Goal: Task Accomplishment & Management: Use online tool/utility

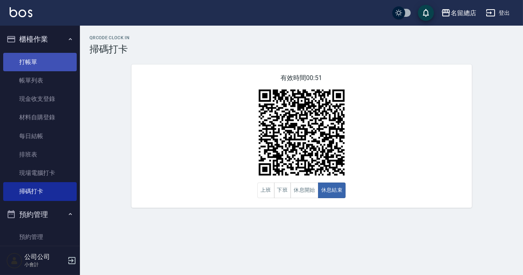
click at [31, 63] on link "打帳單" at bounding box center [40, 62] width 74 height 18
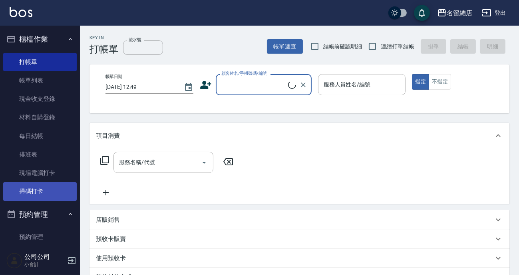
click at [35, 182] on link "掃碼打卡" at bounding box center [40, 191] width 74 height 18
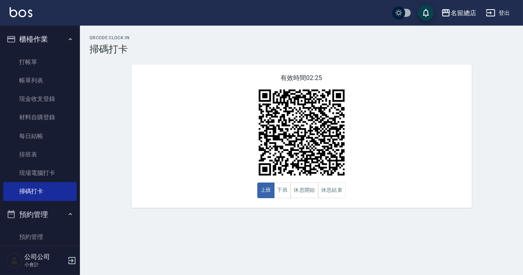
click at [140, 100] on div "有效時間 02:25 上班 下班 休息開始 休息結束" at bounding box center [302, 135] width 341 height 143
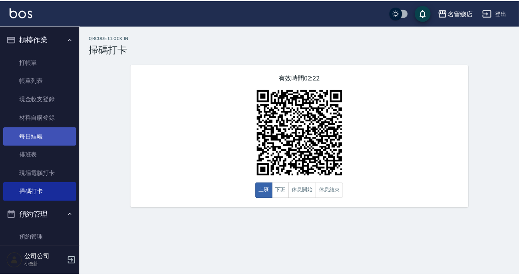
scroll to position [218, 0]
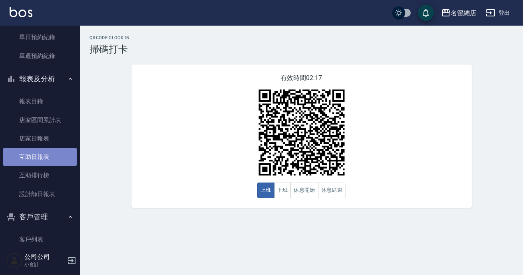
click at [50, 152] on link "互助日報表" at bounding box center [40, 156] width 74 height 18
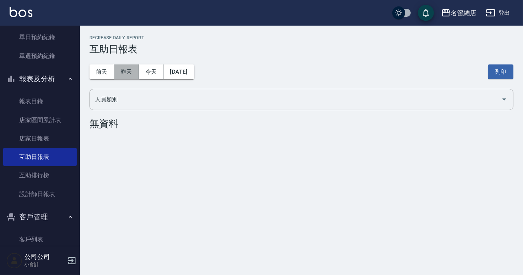
drag, startPoint x: 130, startPoint y: 72, endPoint x: 153, endPoint y: 63, distance: 25.1
click at [129, 72] on button "昨天" at bounding box center [126, 71] width 25 height 15
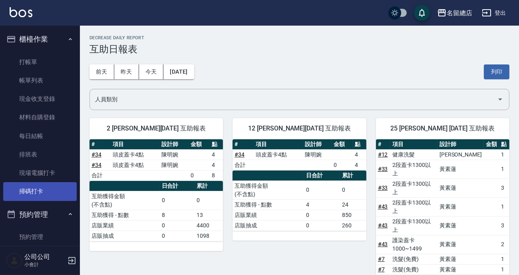
click at [44, 193] on link "掃碼打卡" at bounding box center [40, 191] width 74 height 18
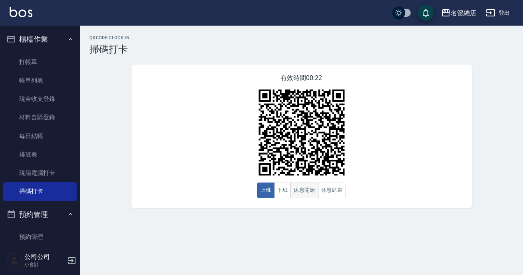
click at [312, 187] on button "休息開始" at bounding box center [305, 190] width 28 height 16
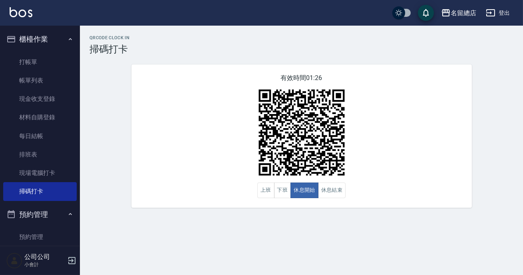
click at [448, 205] on div "有效時間 01:26 上班 下班 休息開始 休息結束" at bounding box center [302, 135] width 341 height 143
click at [333, 188] on button "休息結束" at bounding box center [332, 190] width 28 height 16
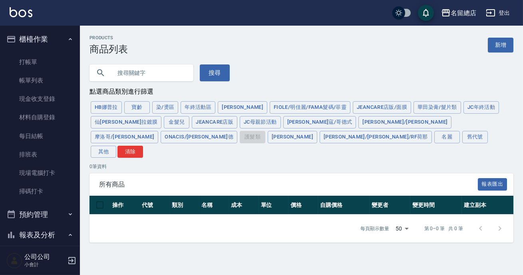
scroll to position [237, 0]
